Goal: Find specific page/section: Find specific page/section

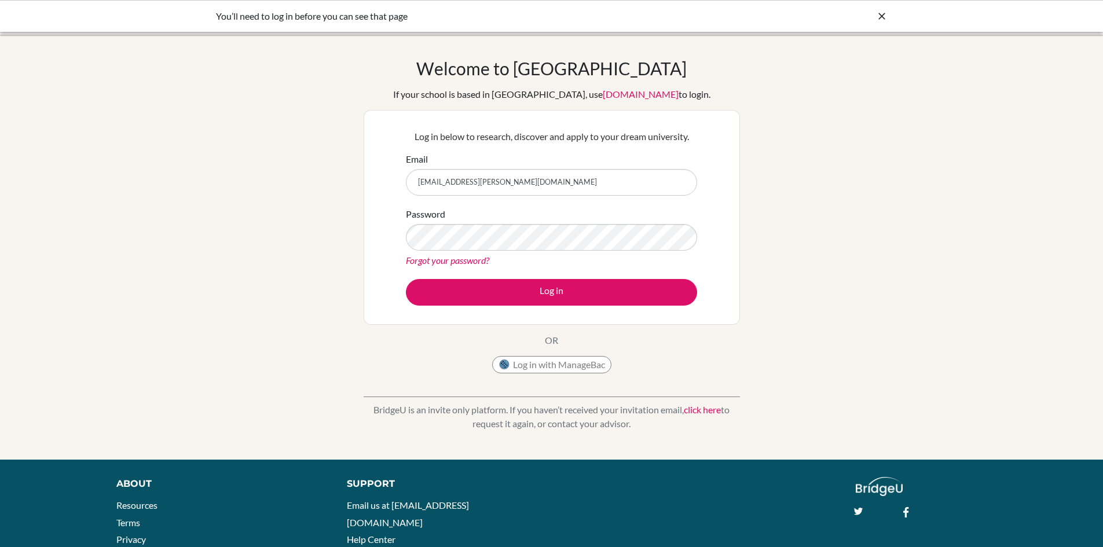
type input "[EMAIL_ADDRESS][PERSON_NAME][DOMAIN_NAME]"
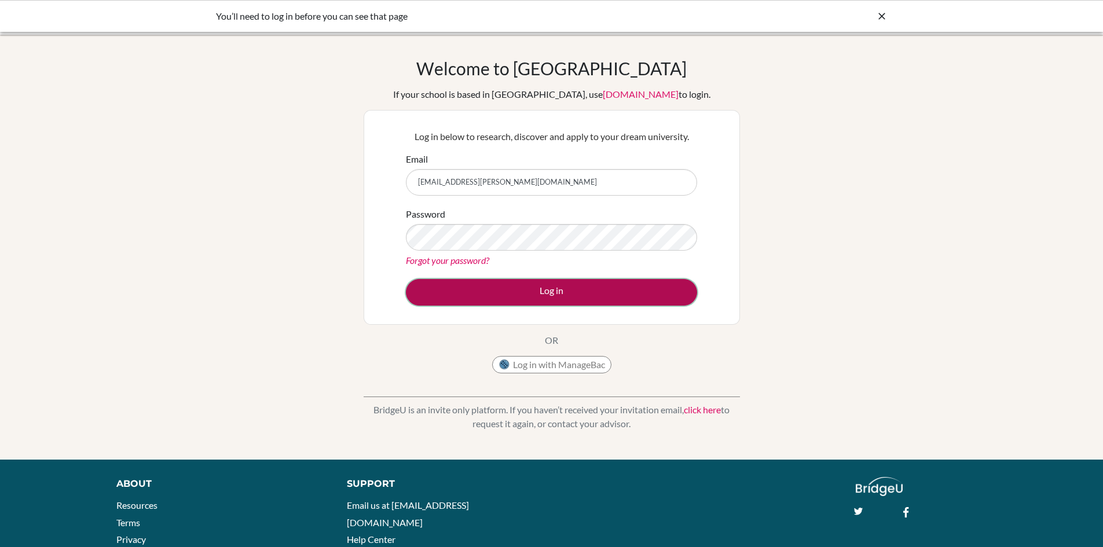
click at [648, 292] on button "Log in" at bounding box center [551, 292] width 291 height 27
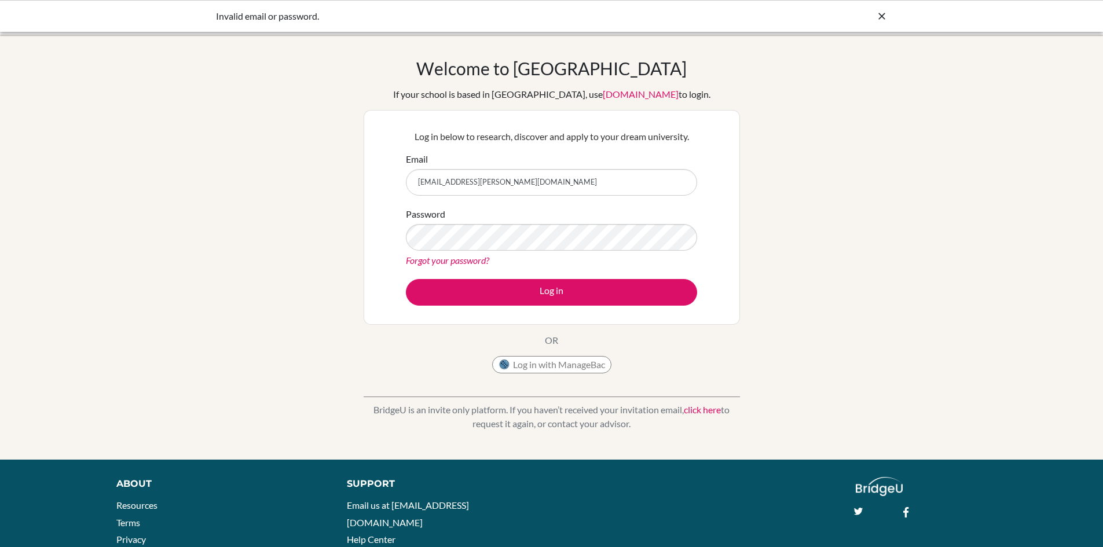
click at [454, 251] on div "Password Forgot your password?" at bounding box center [551, 237] width 291 height 60
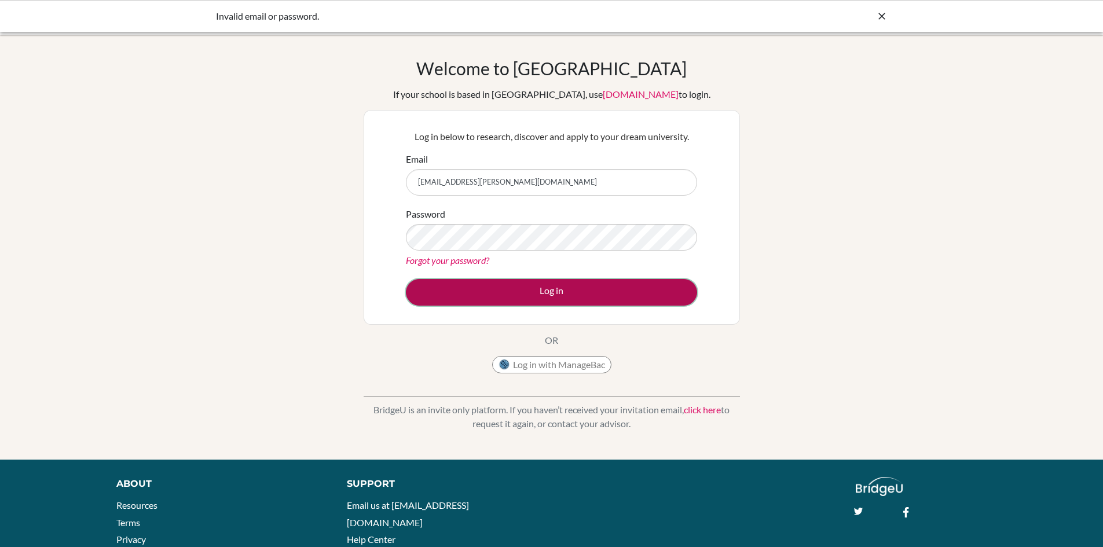
click at [596, 298] on button "Log in" at bounding box center [551, 292] width 291 height 27
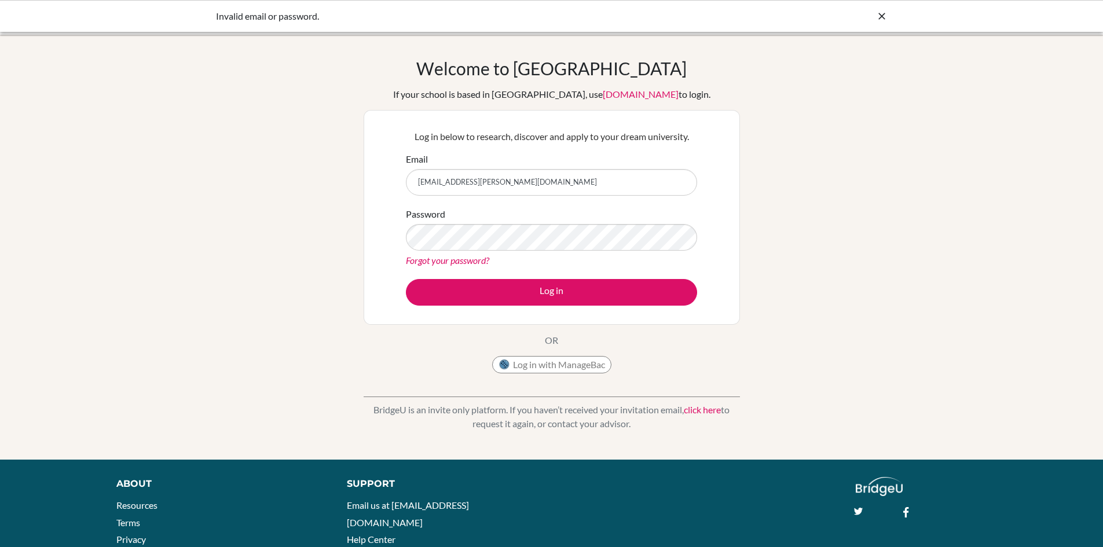
click at [631, 307] on div "Log in below to research, discover and apply to your dream university. Email na…" at bounding box center [552, 217] width 306 height 190
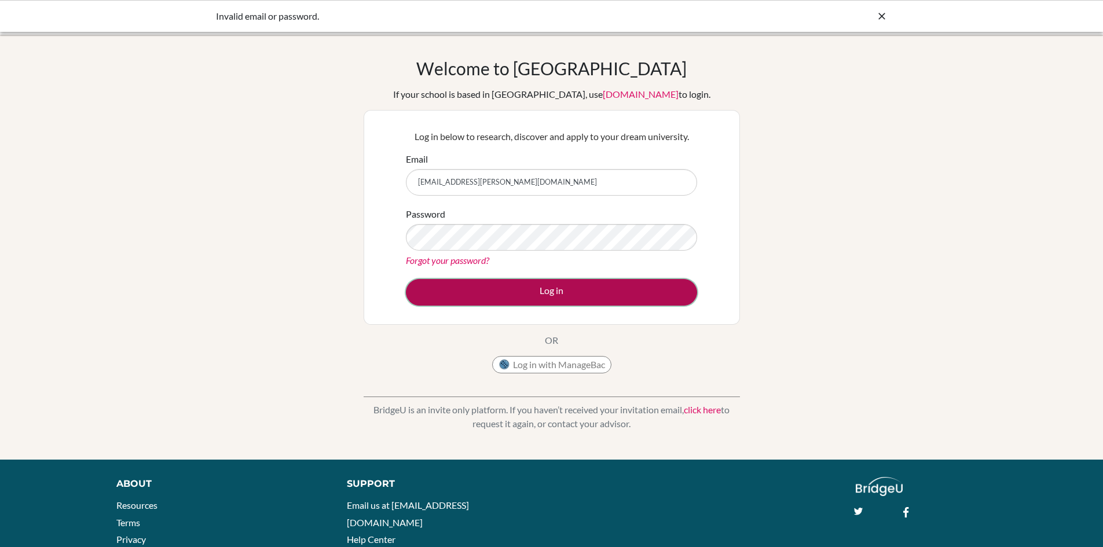
click at [608, 304] on button "Log in" at bounding box center [551, 292] width 291 height 27
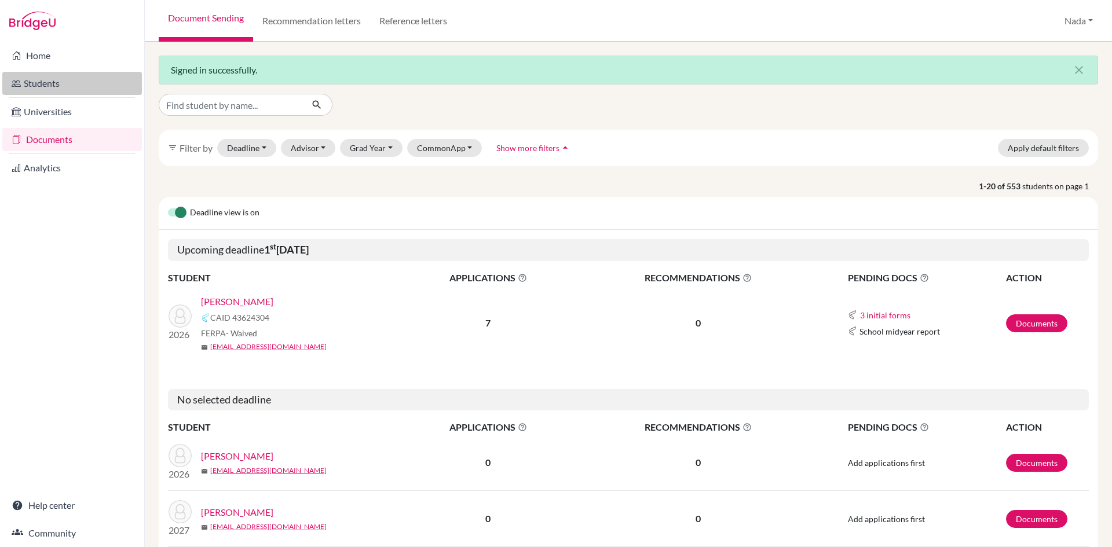
click at [38, 86] on link "Students" at bounding box center [72, 83] width 140 height 23
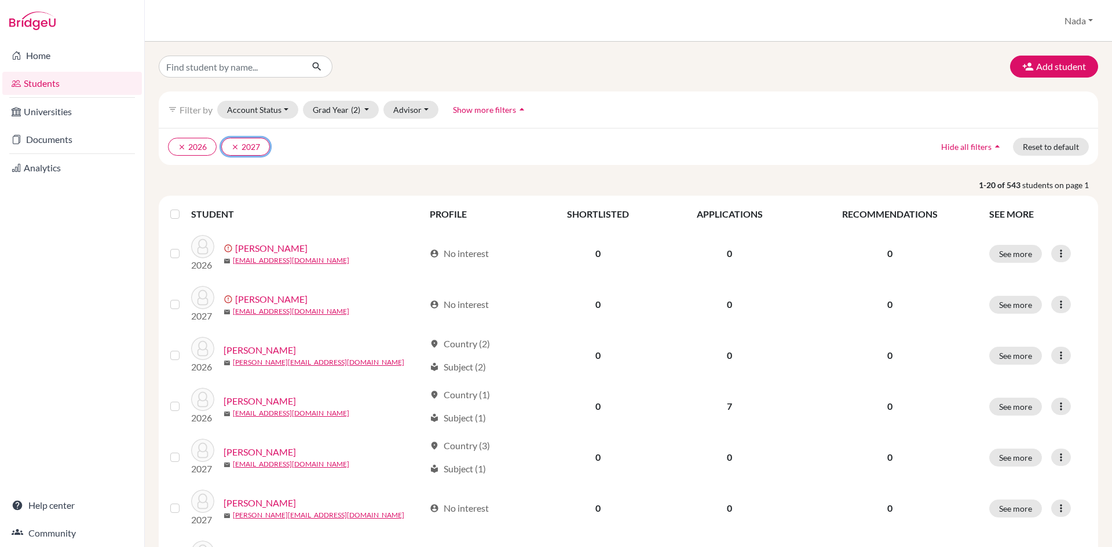
click at [232, 145] on icon "clear" at bounding box center [235, 147] width 8 height 8
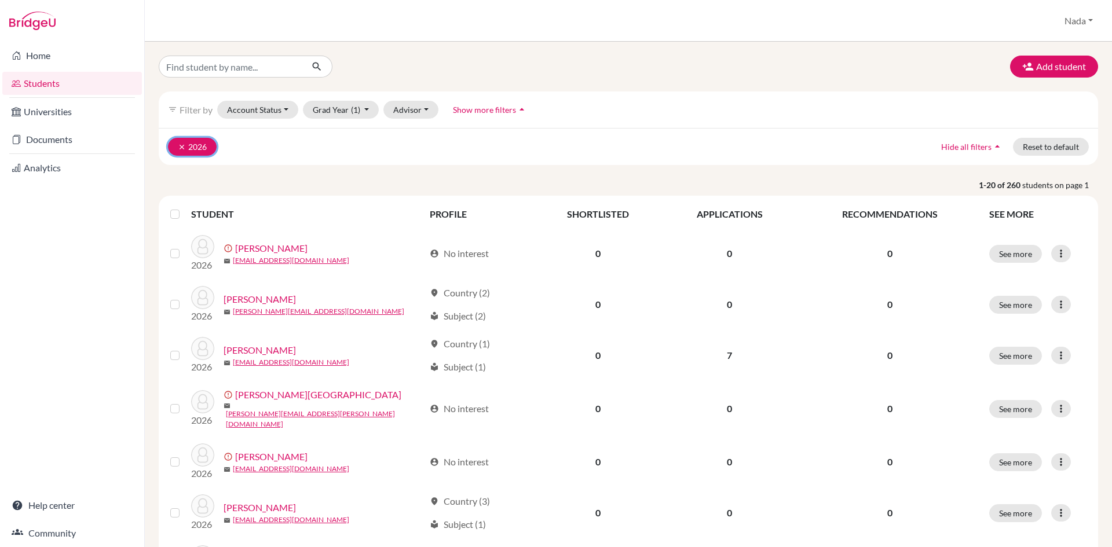
click at [182, 142] on button "clear 2026" at bounding box center [192, 147] width 49 height 18
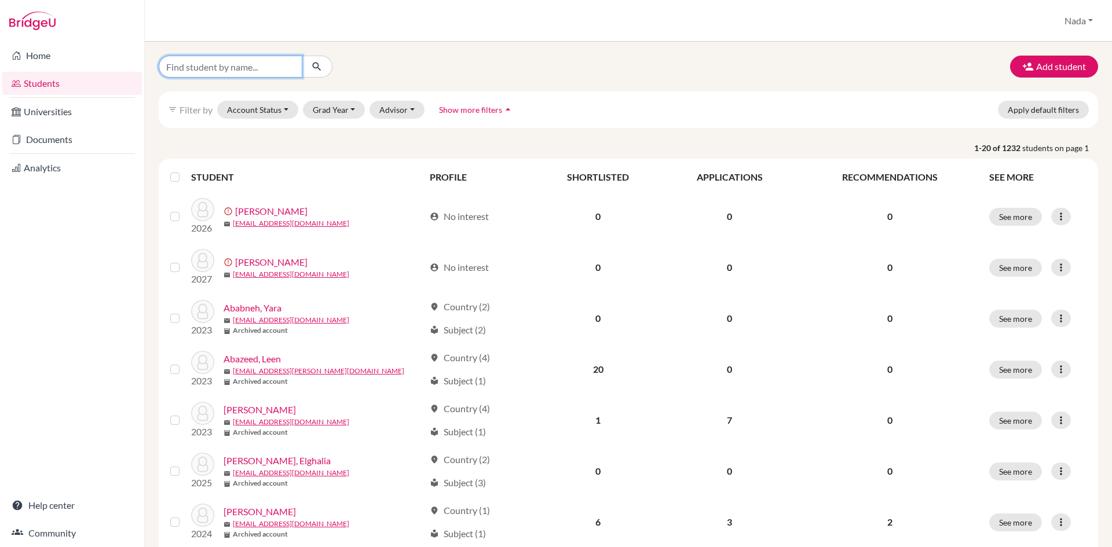
click at [237, 64] on input "Find student by name..." at bounding box center [231, 67] width 144 height 22
type input "arda"
click button "submit" at bounding box center [317, 67] width 31 height 22
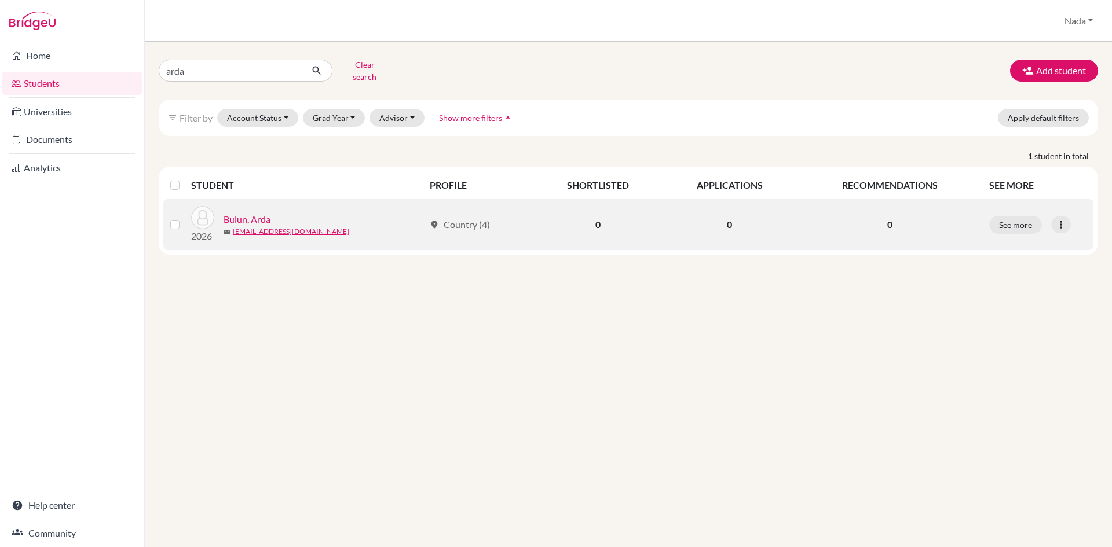
click at [244, 212] on link "Bulun, Arda" at bounding box center [246, 219] width 47 height 14
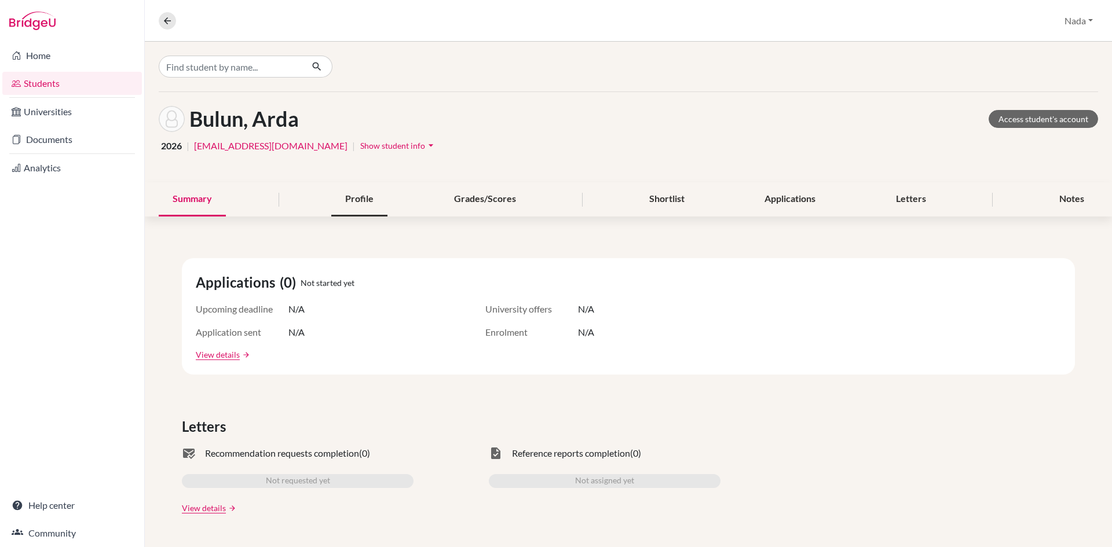
click at [347, 198] on div "Profile" at bounding box center [359, 199] width 56 height 34
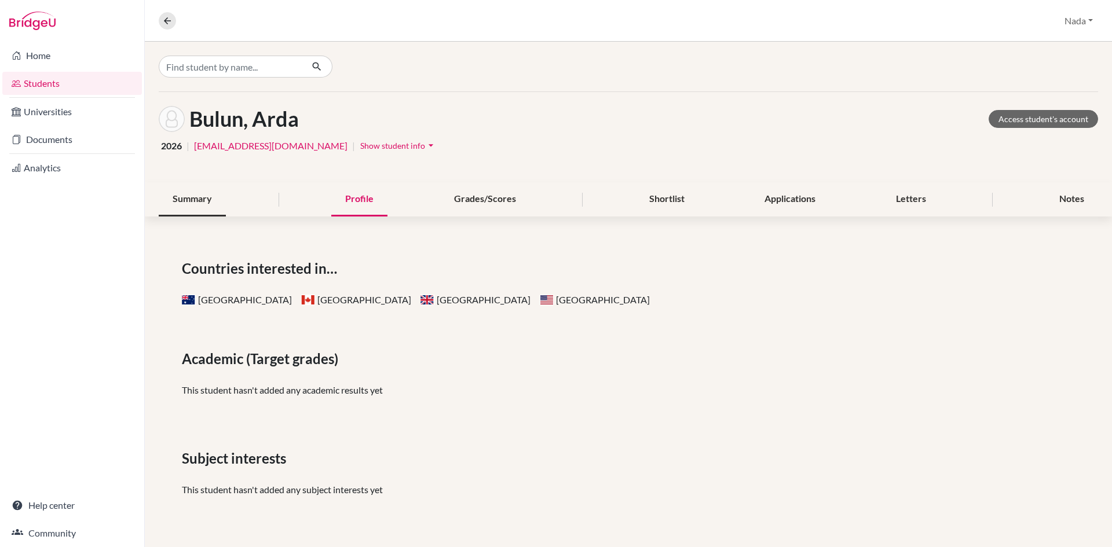
click at [190, 203] on div "Summary" at bounding box center [192, 199] width 67 height 34
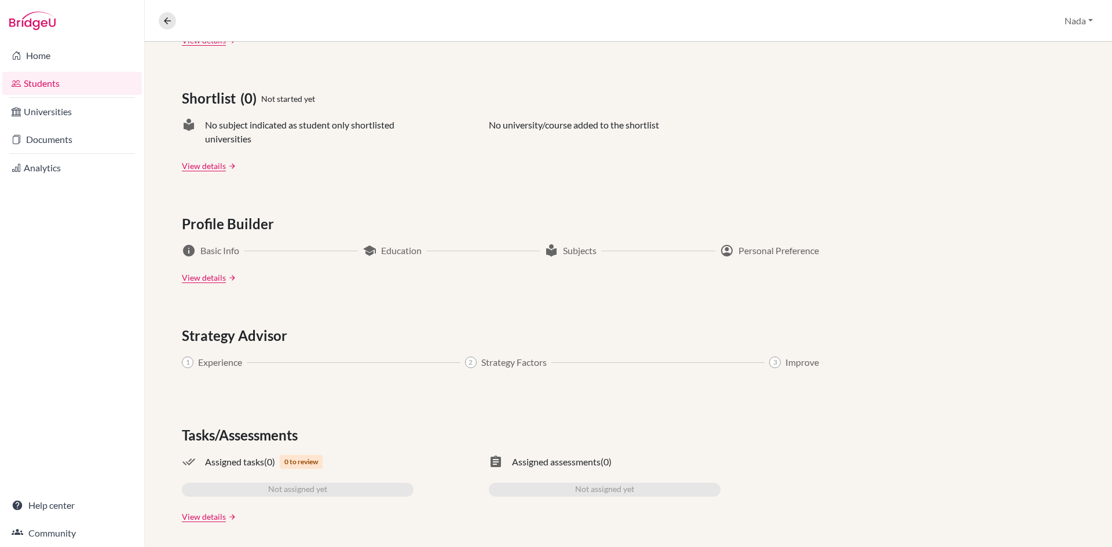
scroll to position [471, 0]
